Goal: Task Accomplishment & Management: Manage account settings

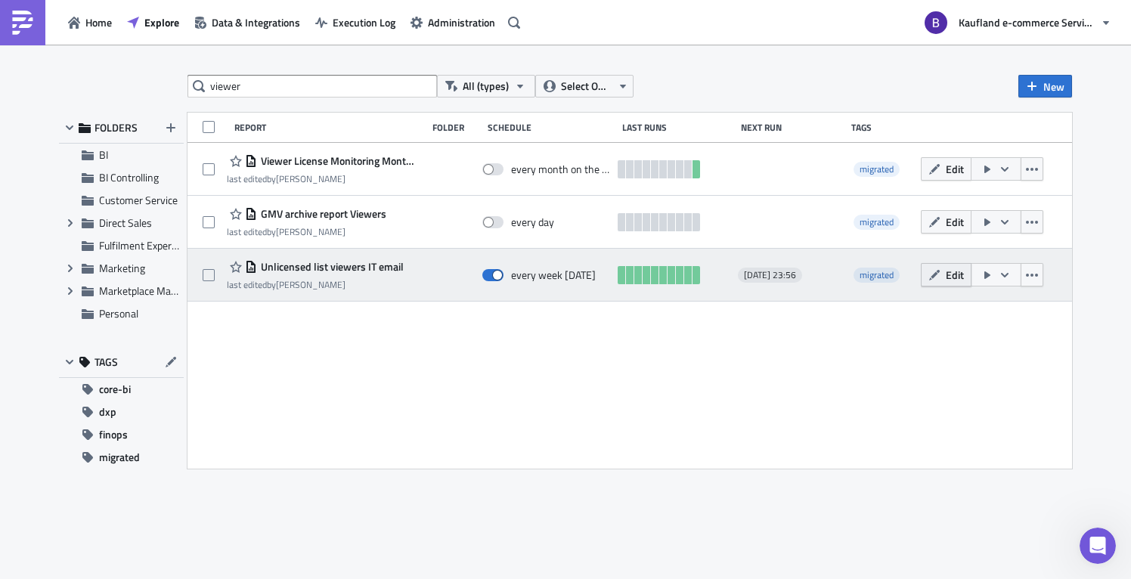
click at [942, 270] on button "Edit" at bounding box center [946, 274] width 51 height 23
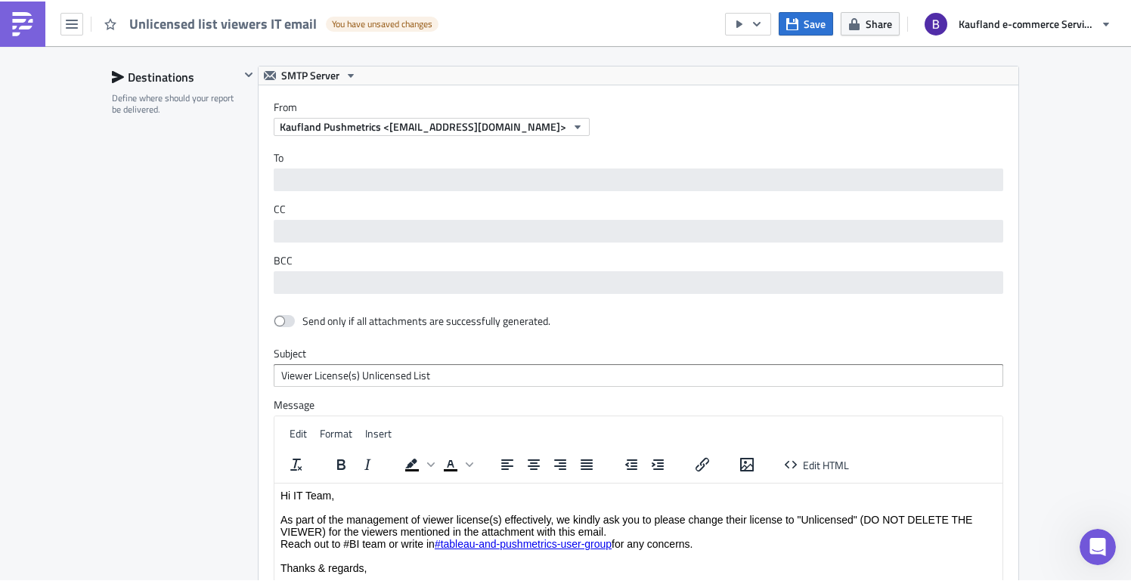
scroll to position [1097, 0]
click at [112, 264] on div "Destinations Define where should your report be delivered." at bounding box center [176, 397] width 128 height 667
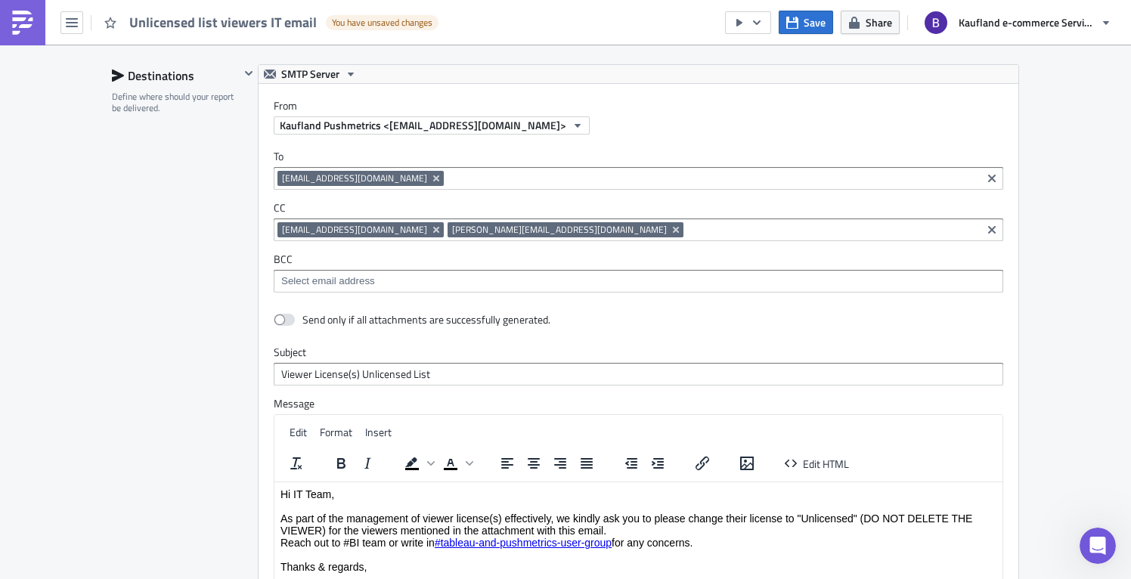
click at [687, 234] on input at bounding box center [832, 229] width 290 height 15
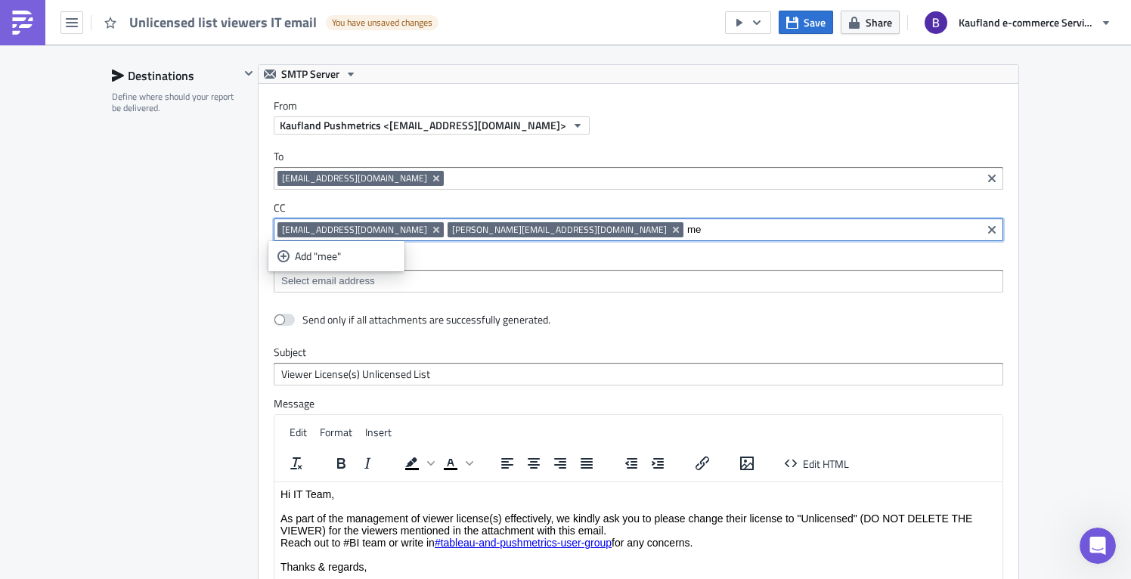
type input "m"
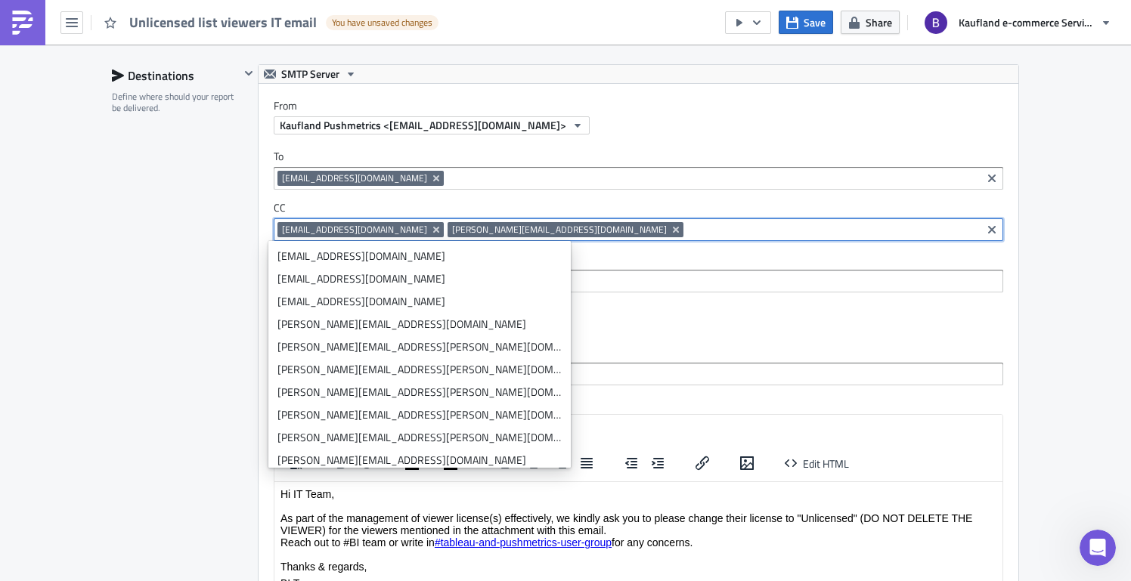
click at [228, 263] on div "Destinations Define where should your report be delivered." at bounding box center [176, 397] width 128 height 667
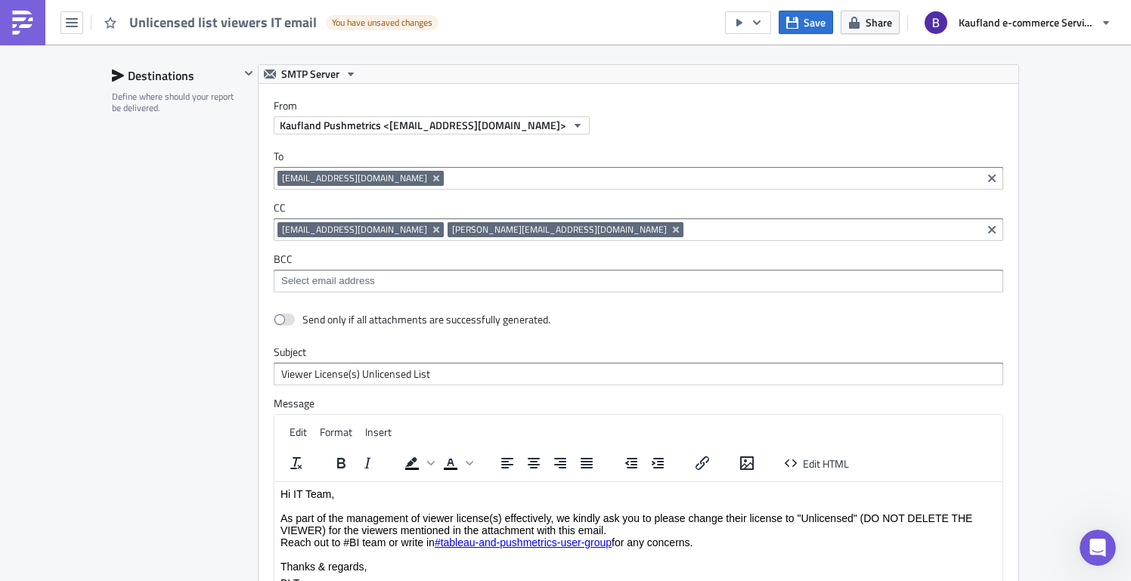
click at [14, 17] on img at bounding box center [23, 23] width 24 height 24
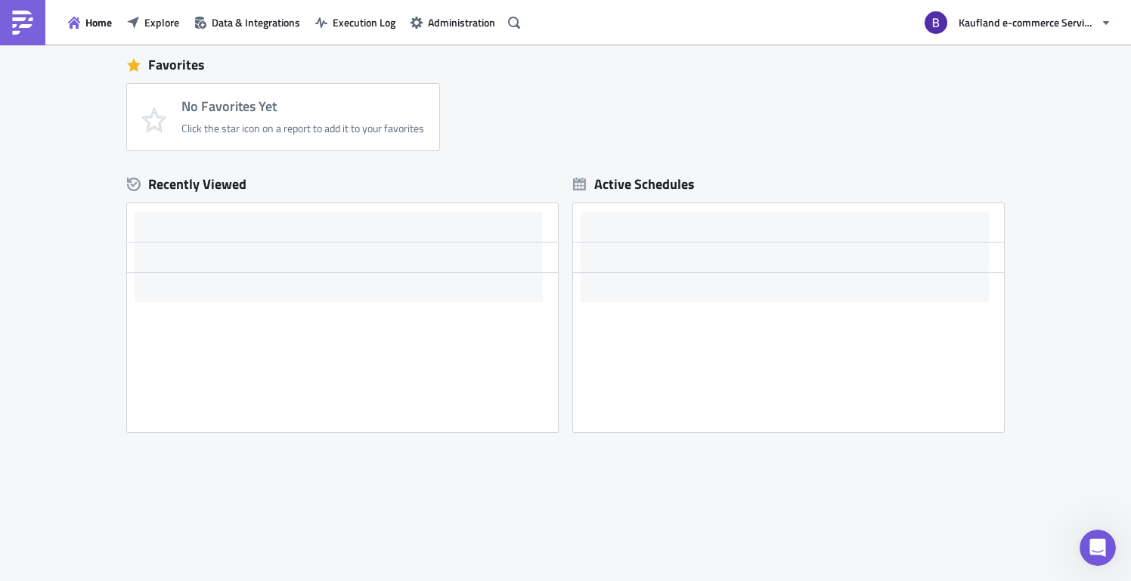
scroll to position [342, 0]
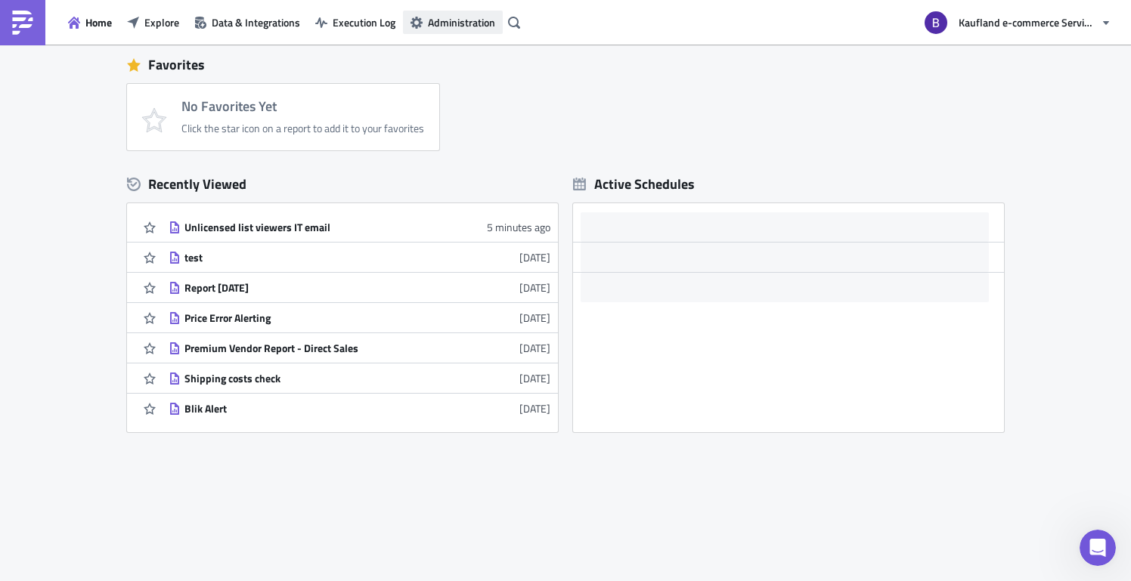
click at [447, 23] on span "Administration" at bounding box center [461, 22] width 67 height 16
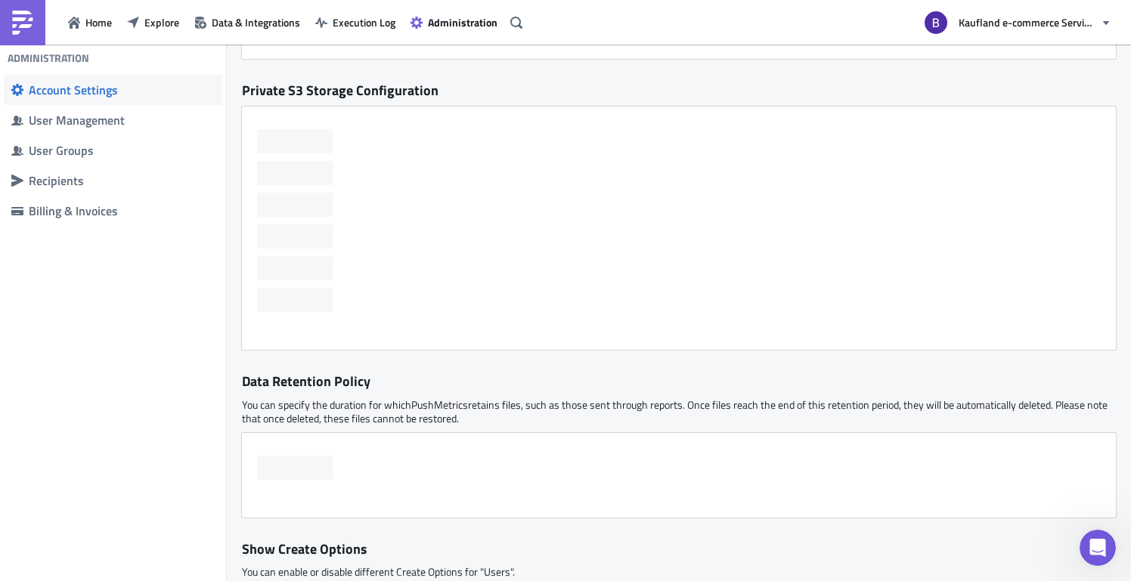
scroll to position [342, 0]
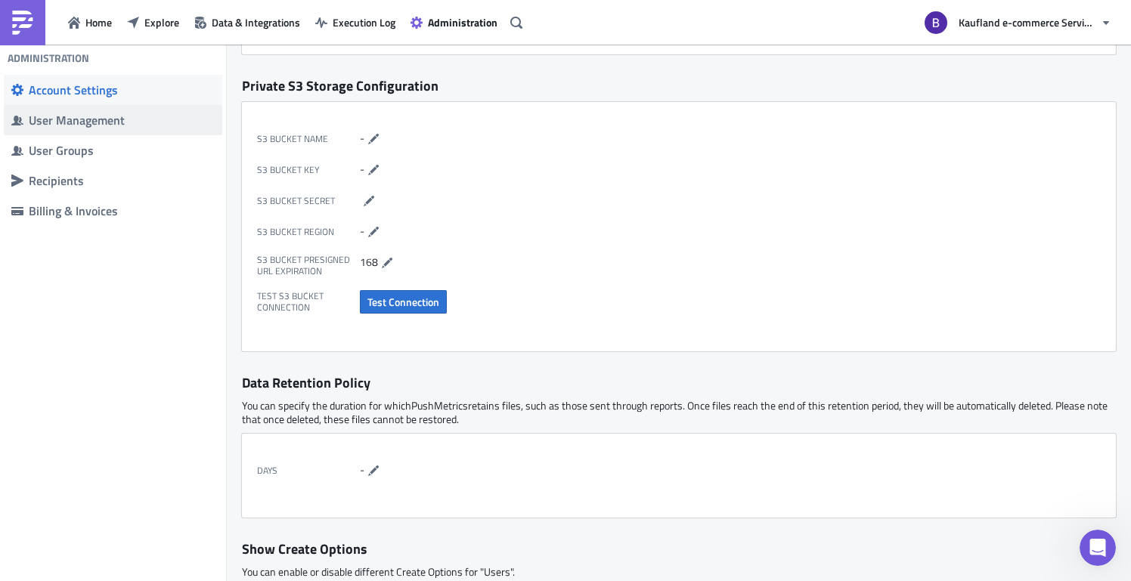
click at [123, 134] on span "User Management" at bounding box center [113, 120] width 218 height 30
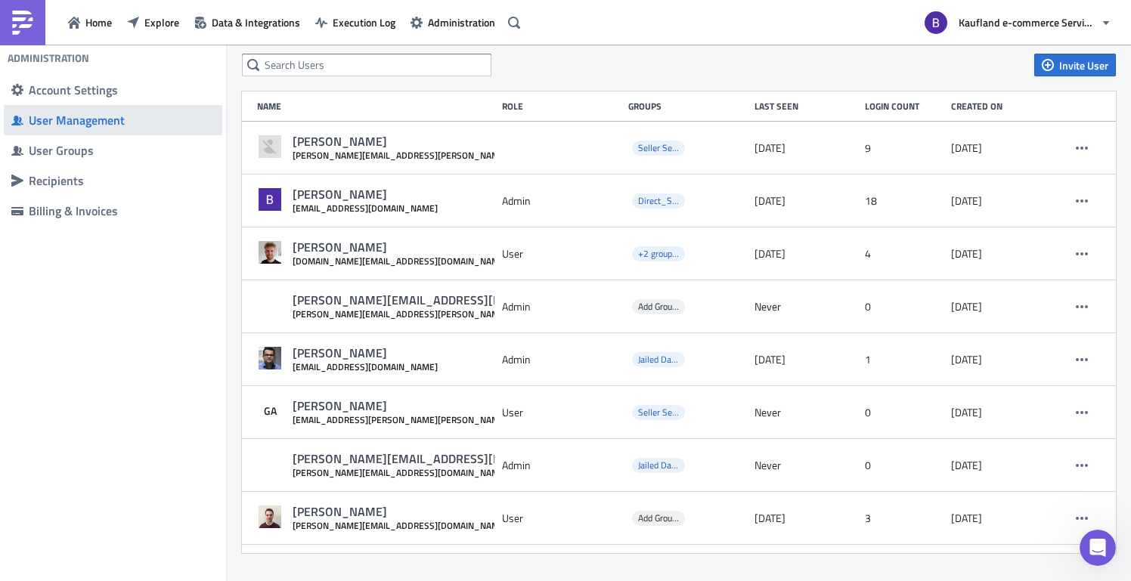
scroll to position [21, 0]
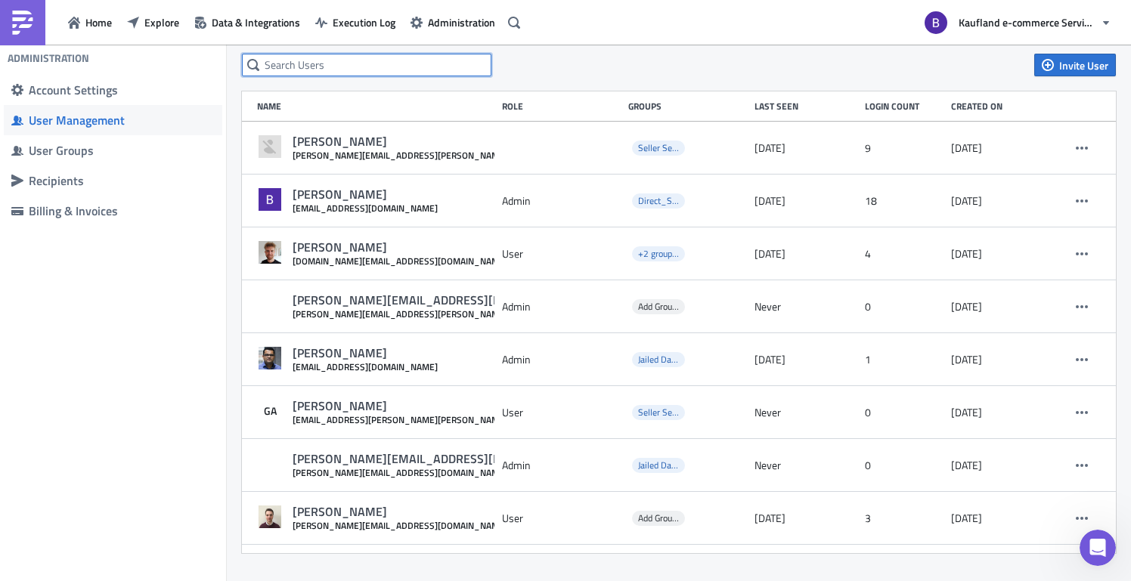
click at [404, 64] on input "text" at bounding box center [366, 65] width 249 height 23
type input "meena"
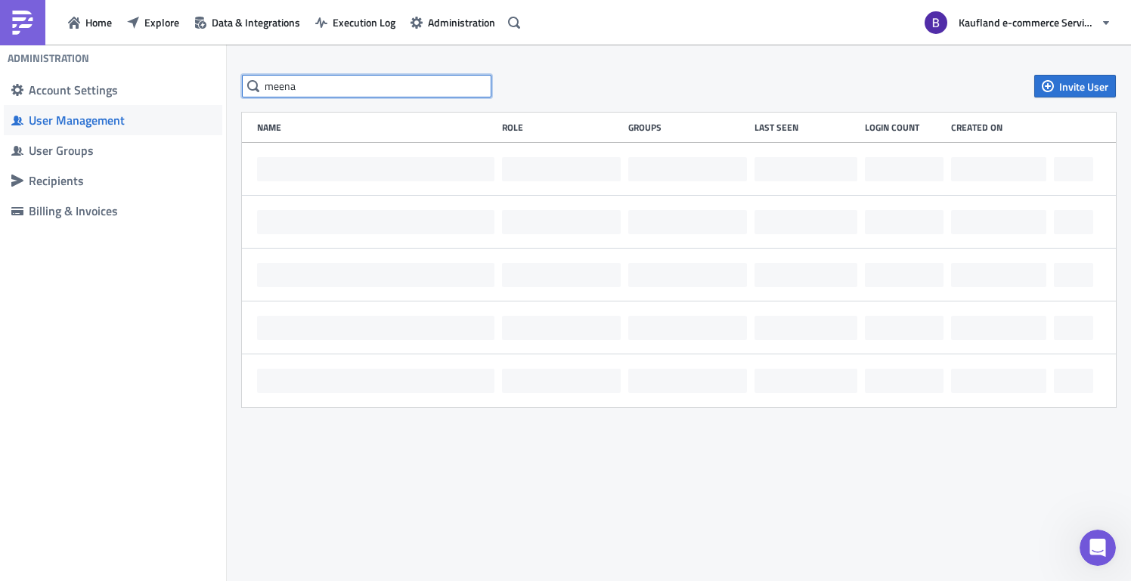
scroll to position [0, 0]
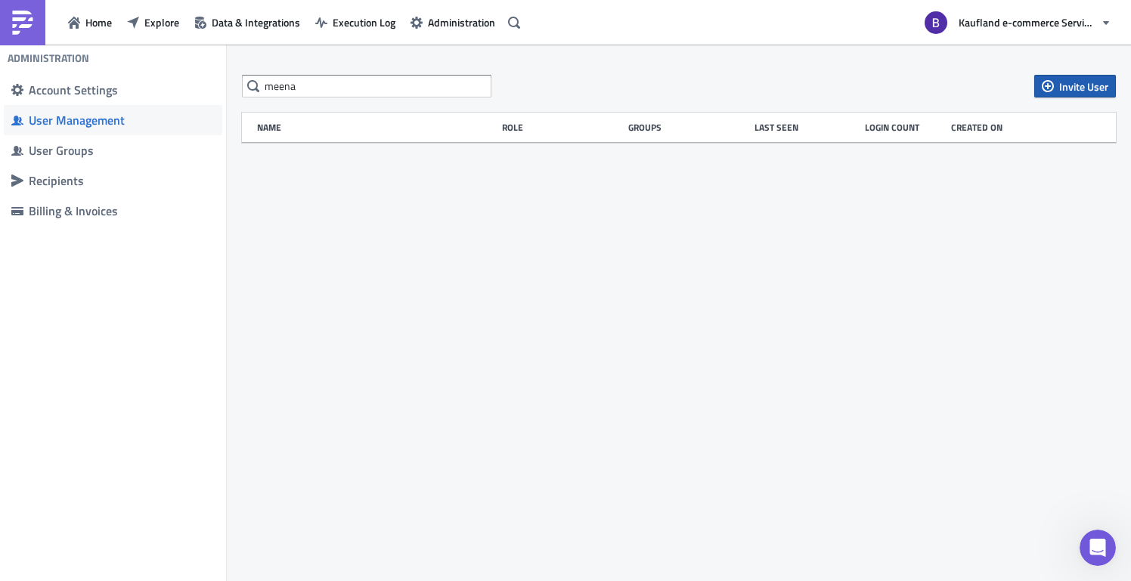
click at [1051, 87] on icon "button" at bounding box center [1047, 86] width 12 height 12
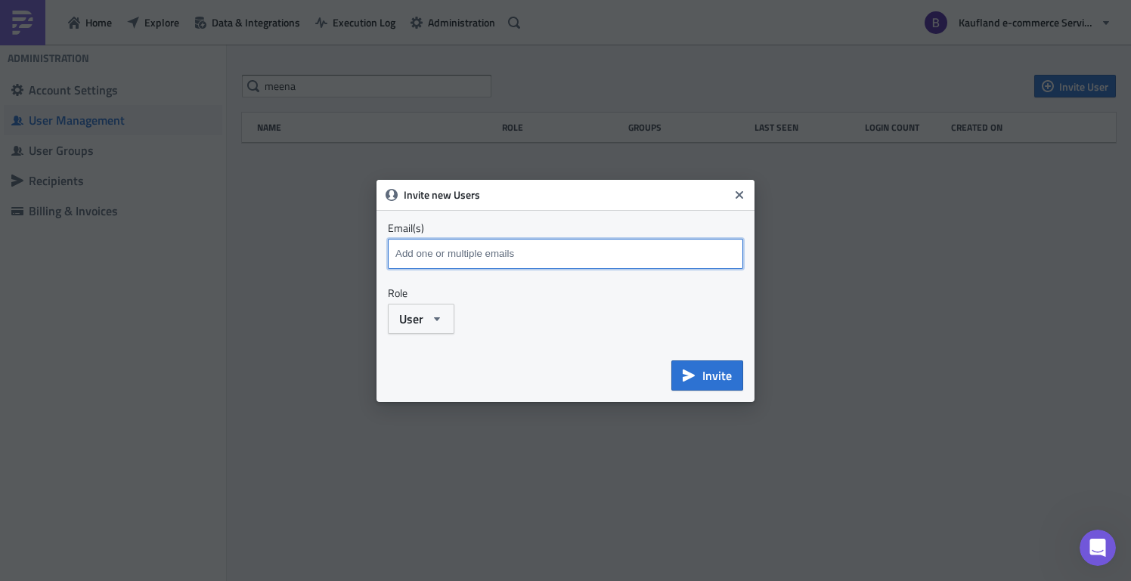
click at [543, 251] on input at bounding box center [566, 254] width 351 height 23
click at [730, 189] on button "Close" at bounding box center [739, 195] width 23 height 23
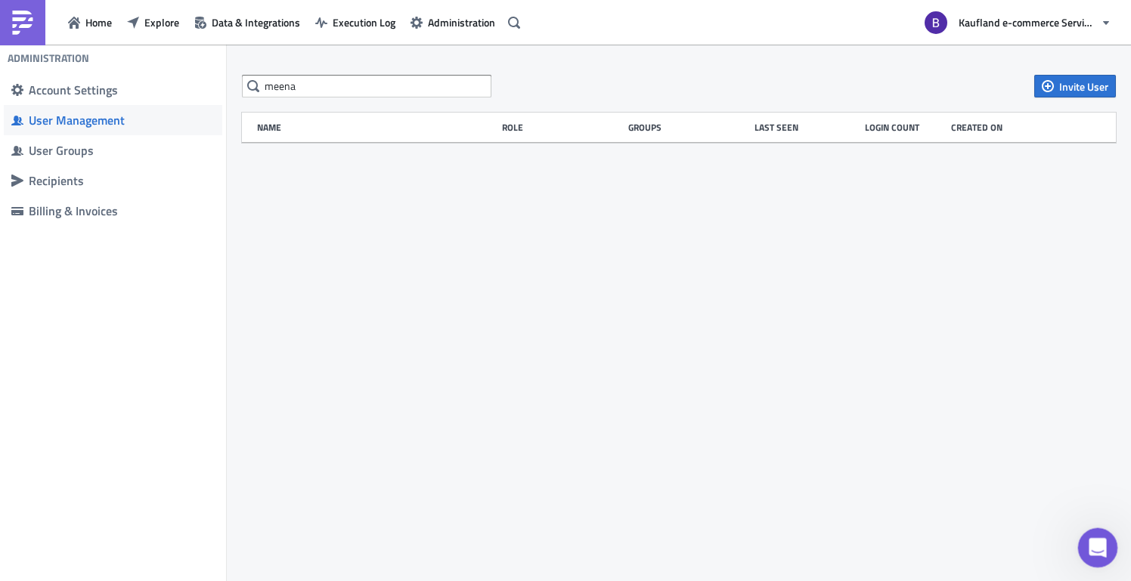
click at [1083, 542] on div "Open Intercom Messenger" at bounding box center [1095, 546] width 50 height 50
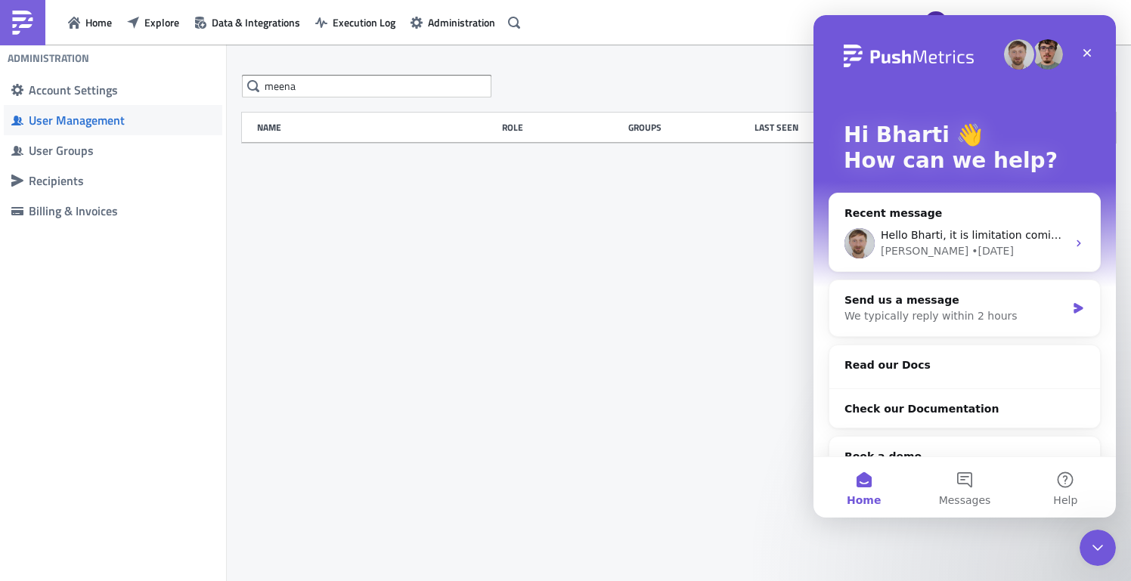
click at [616, 337] on div "meena Invite User Name Role Groups Last Seen Login Count Created on" at bounding box center [679, 314] width 904 height 539
click at [1101, 543] on icon "Close Intercom Messenger" at bounding box center [1095, 546] width 18 height 18
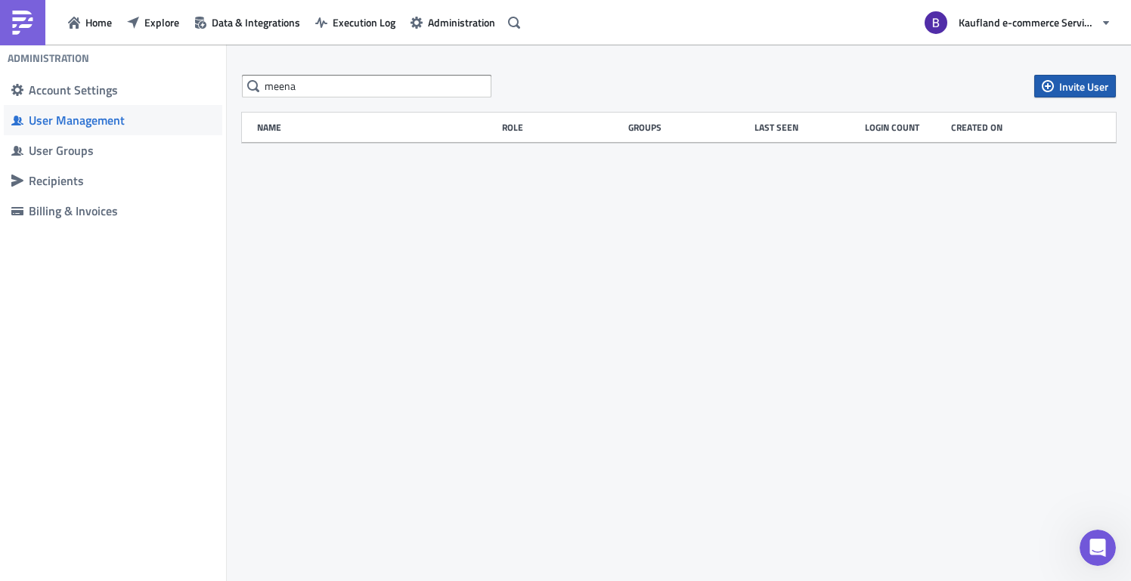
click at [1083, 84] on span "Invite User" at bounding box center [1083, 87] width 49 height 16
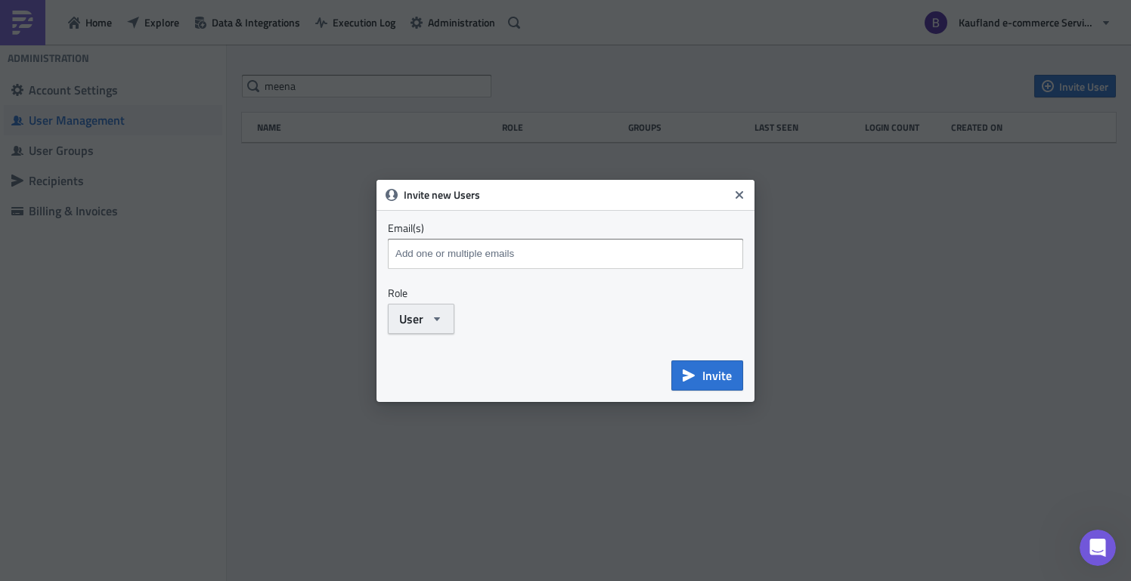
click at [424, 324] on button "User" at bounding box center [421, 319] width 67 height 30
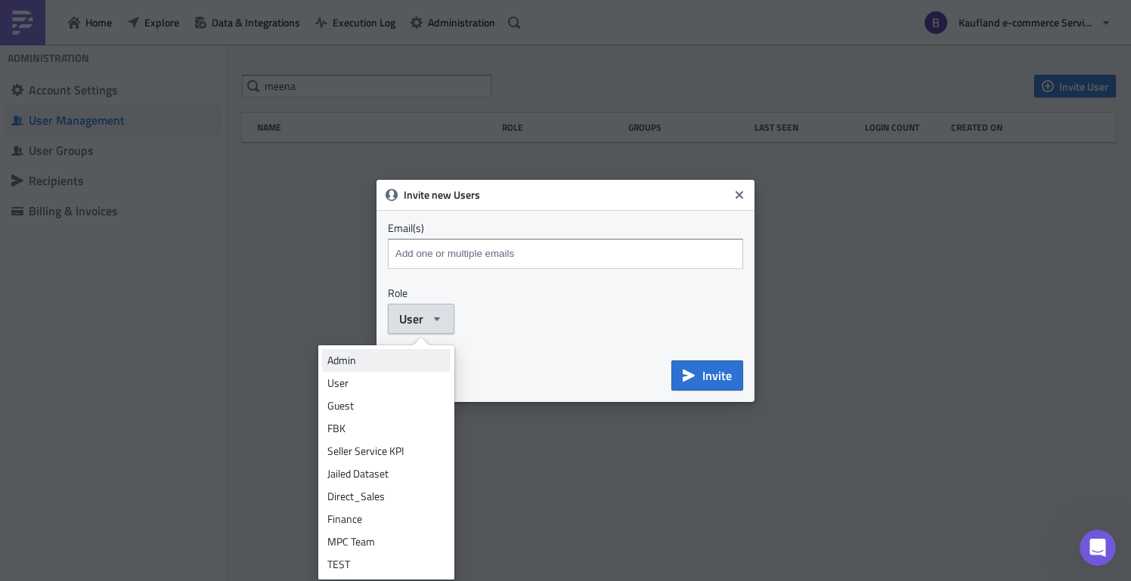
click at [401, 360] on div "Admin" at bounding box center [386, 360] width 118 height 15
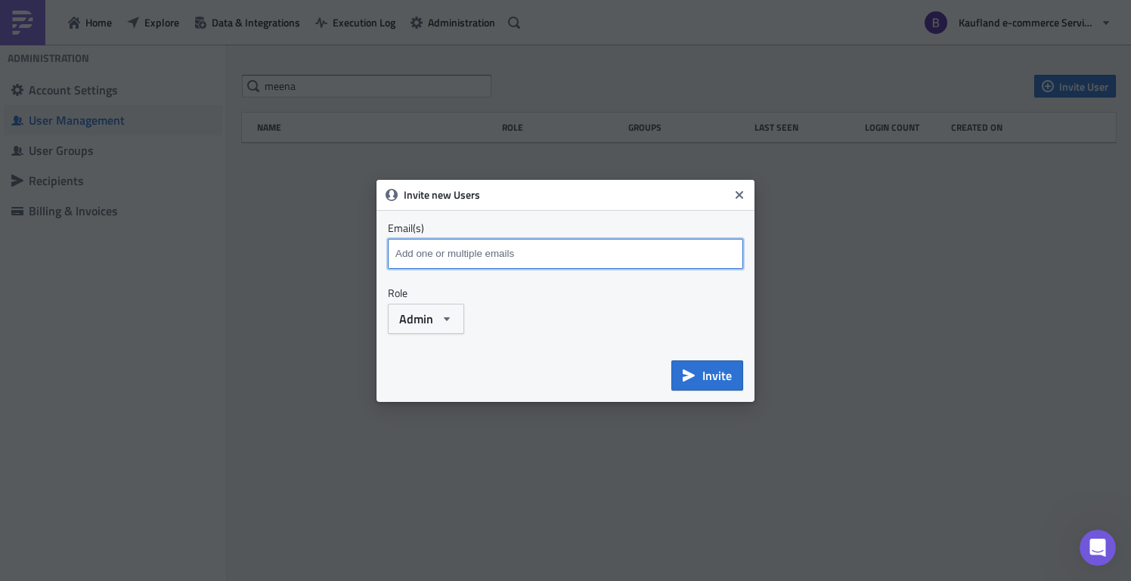
click at [471, 262] on input at bounding box center [566, 254] width 351 height 23
paste input "[EMAIL_ADDRESS][DOMAIN_NAME]"
type input "[EMAIL_ADDRESS][DOMAIN_NAME]"
click at [728, 380] on span "Invite" at bounding box center [716, 376] width 29 height 18
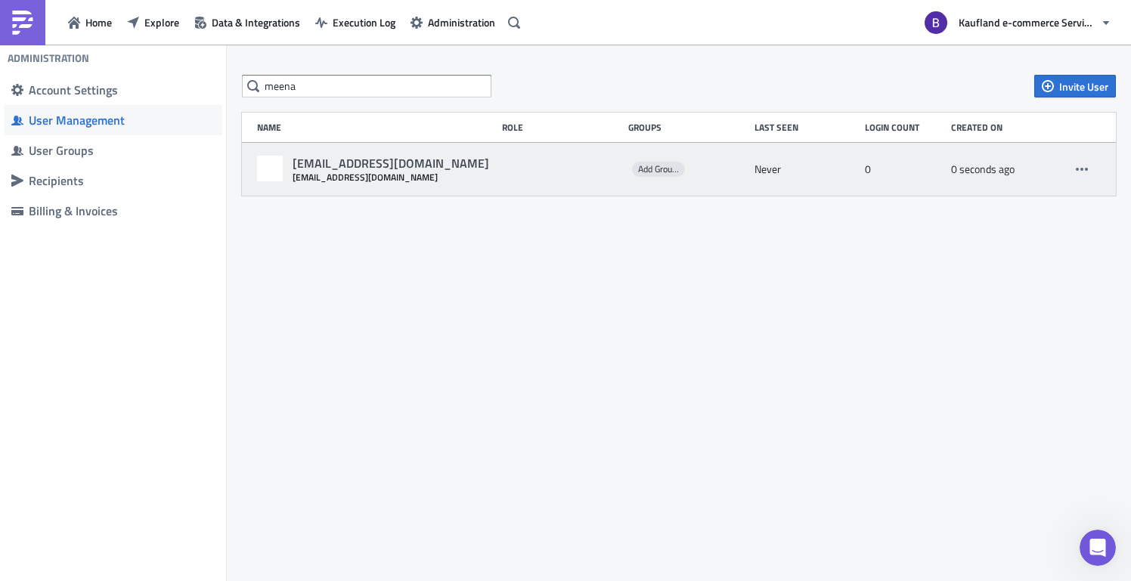
click at [531, 170] on div at bounding box center [561, 169] width 119 height 27
click at [1082, 172] on icon "button" at bounding box center [1081, 169] width 12 height 12
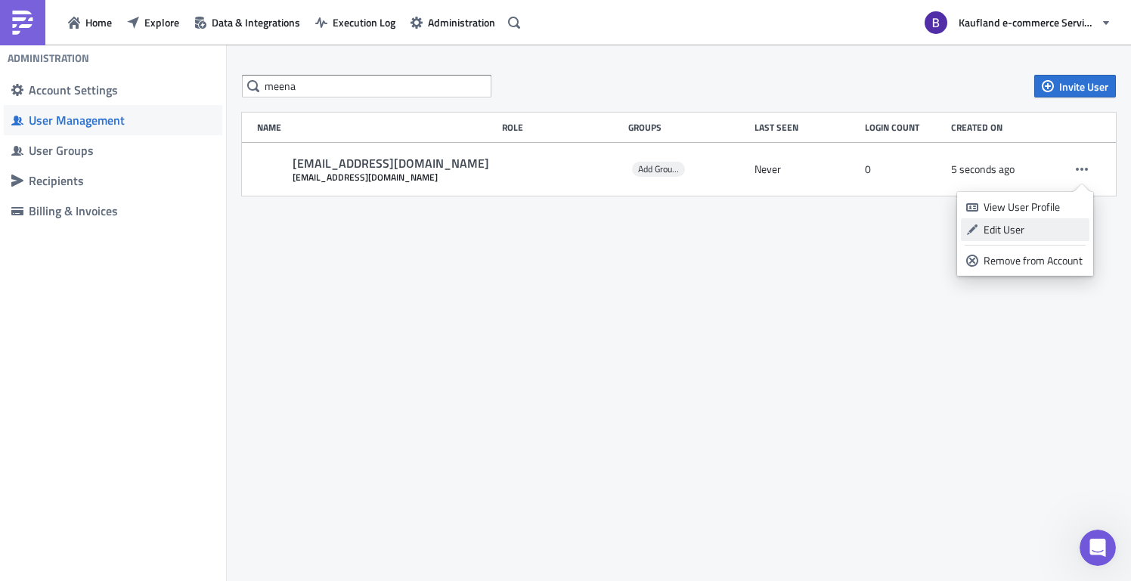
click at [1044, 227] on div "Edit User" at bounding box center [1033, 229] width 101 height 15
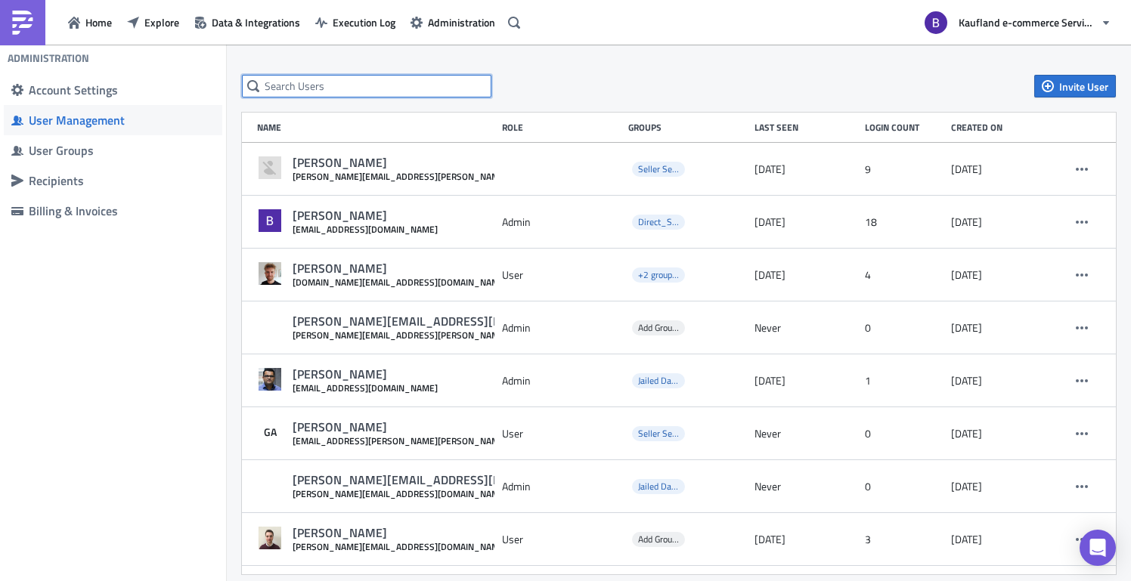
click at [414, 94] on input "text" at bounding box center [366, 86] width 249 height 23
type input "meena"
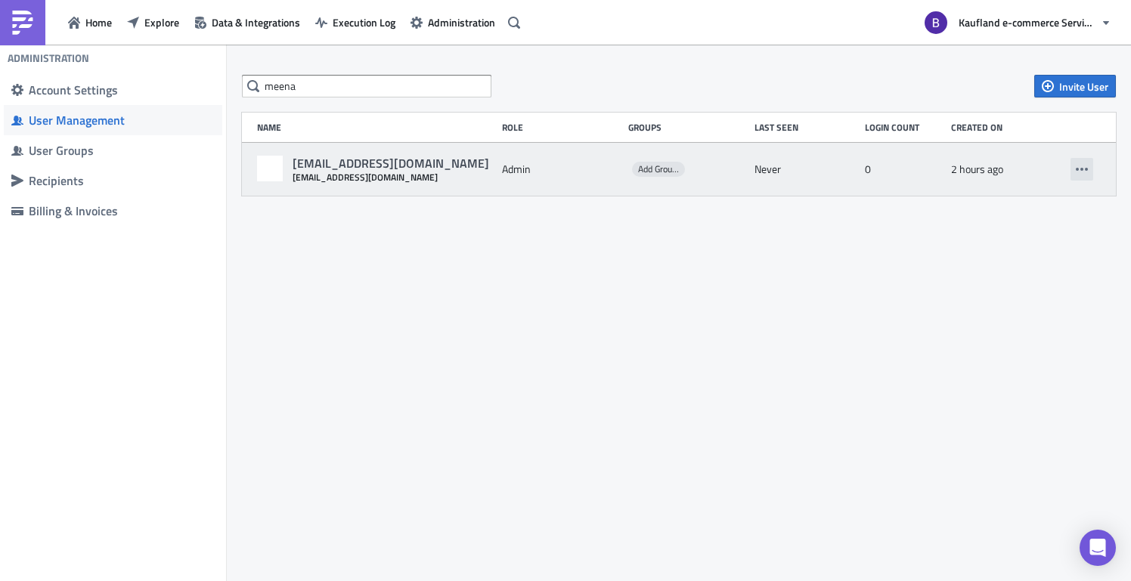
click at [1086, 166] on icon "button" at bounding box center [1081, 169] width 12 height 12
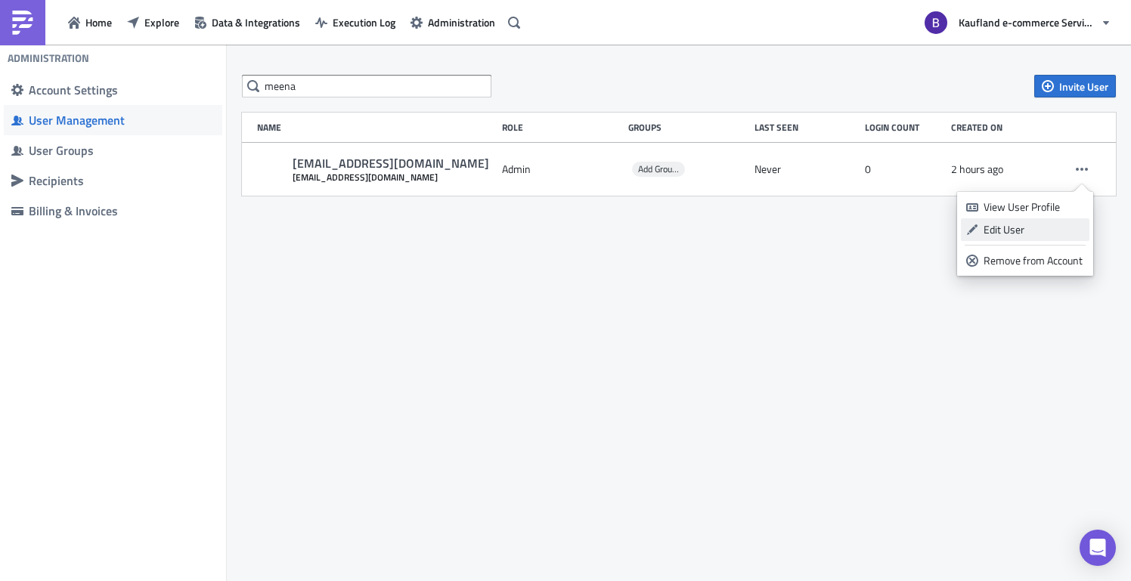
click at [1009, 227] on div "Edit User" at bounding box center [1033, 229] width 101 height 15
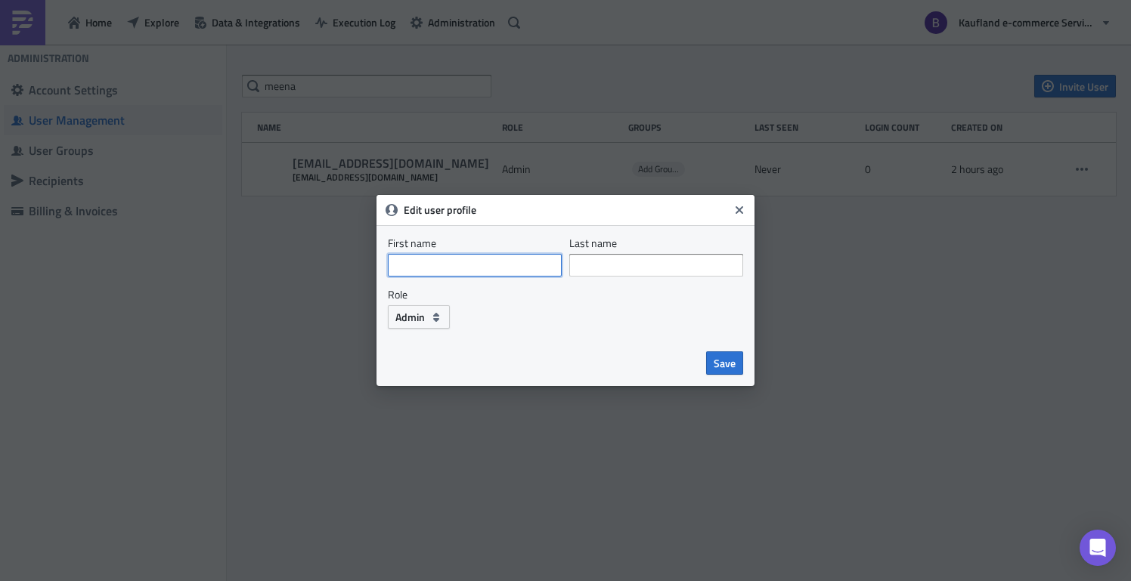
click at [496, 270] on input "First name" at bounding box center [475, 265] width 174 height 23
click at [745, 212] on button "Close" at bounding box center [739, 210] width 23 height 23
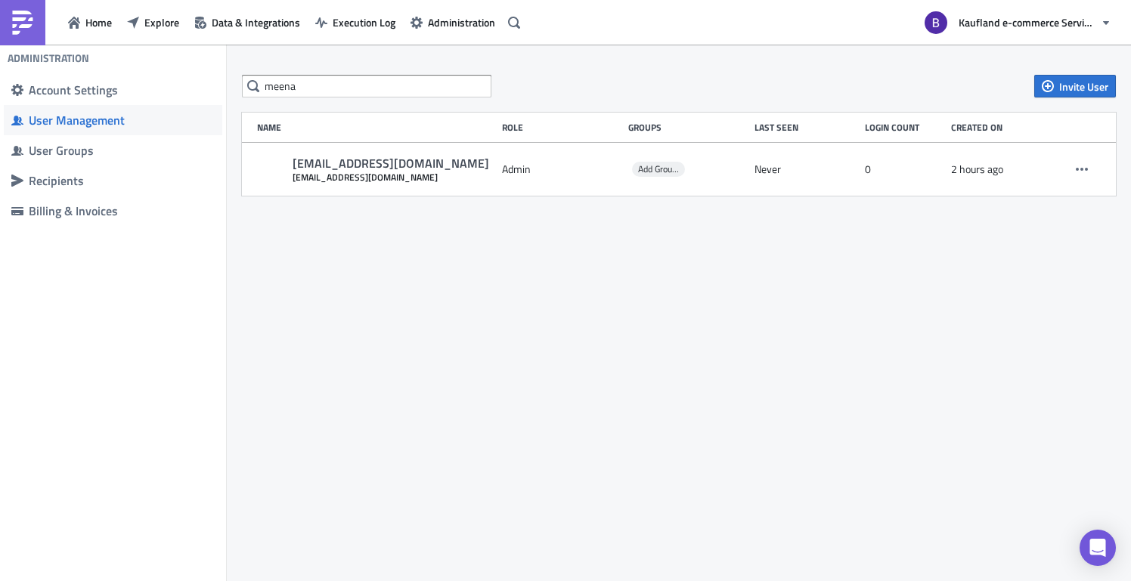
click at [754, 296] on div "meena Invite User Name Role Groups Last Seen Login Count Created on meenakshi.r…" at bounding box center [679, 314] width 904 height 539
click at [430, 332] on div "meena Invite User Name Role Groups Last Seen Login Count Created on meenakshi.r…" at bounding box center [679, 314] width 904 height 539
click at [162, 20] on span "Explore" at bounding box center [161, 22] width 35 height 16
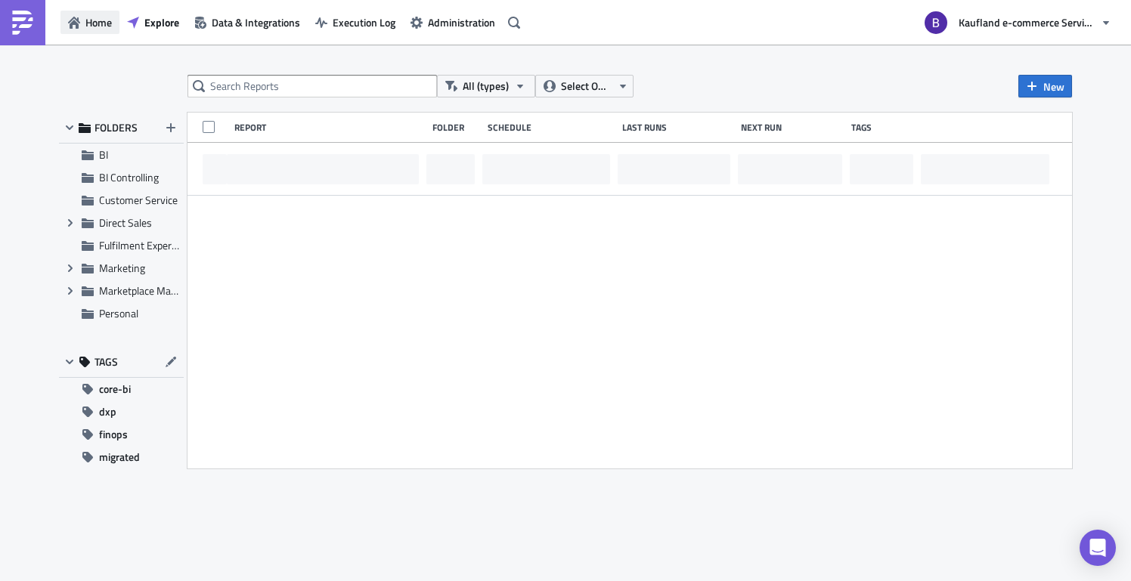
click at [109, 17] on span "Home" at bounding box center [98, 22] width 26 height 16
